Goal: Find specific page/section: Find specific page/section

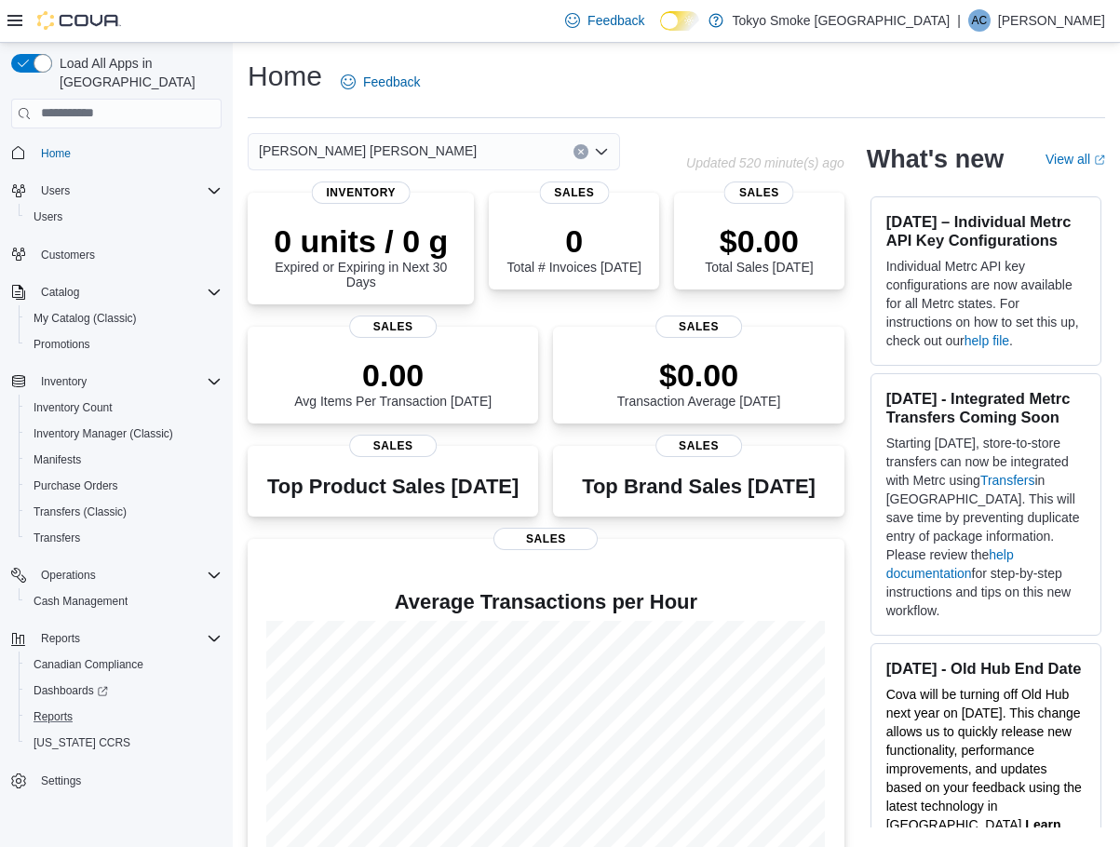
drag, startPoint x: 98, startPoint y: 697, endPoint x: 128, endPoint y: 480, distance: 219.0
click at [98, 706] on div "Reports" at bounding box center [124, 717] width 196 height 22
